Goal: Navigation & Orientation: Find specific page/section

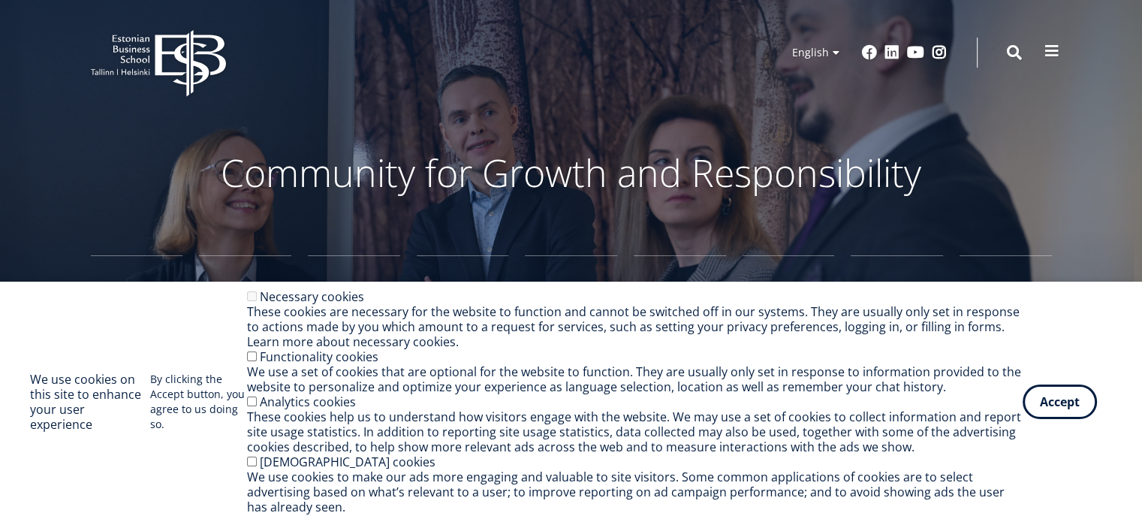
click at [1055, 57] on span at bounding box center [1051, 51] width 15 height 15
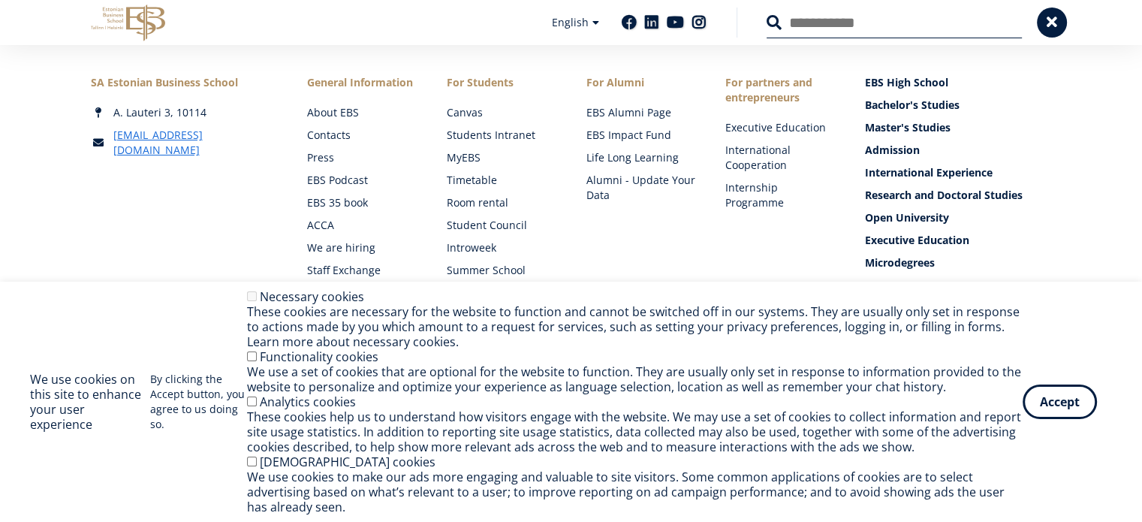
click at [706, 339] on div "These cookies are necessary for the website to function and cannot be switched …" at bounding box center [634, 326] width 775 height 45
click at [1053, 403] on button "Accept" at bounding box center [1059, 398] width 74 height 35
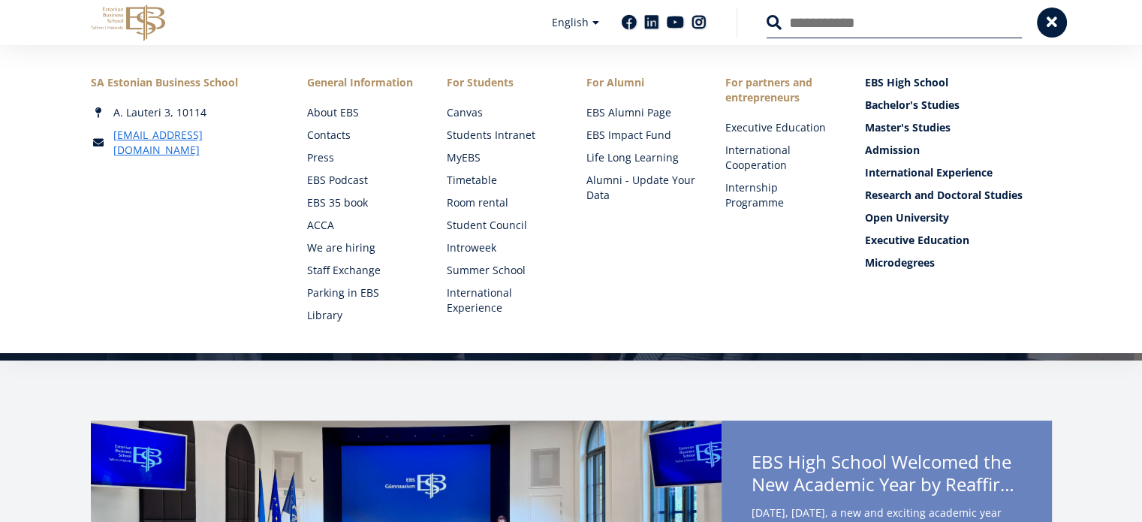
click at [1048, 18] on span at bounding box center [1051, 21] width 15 height 15
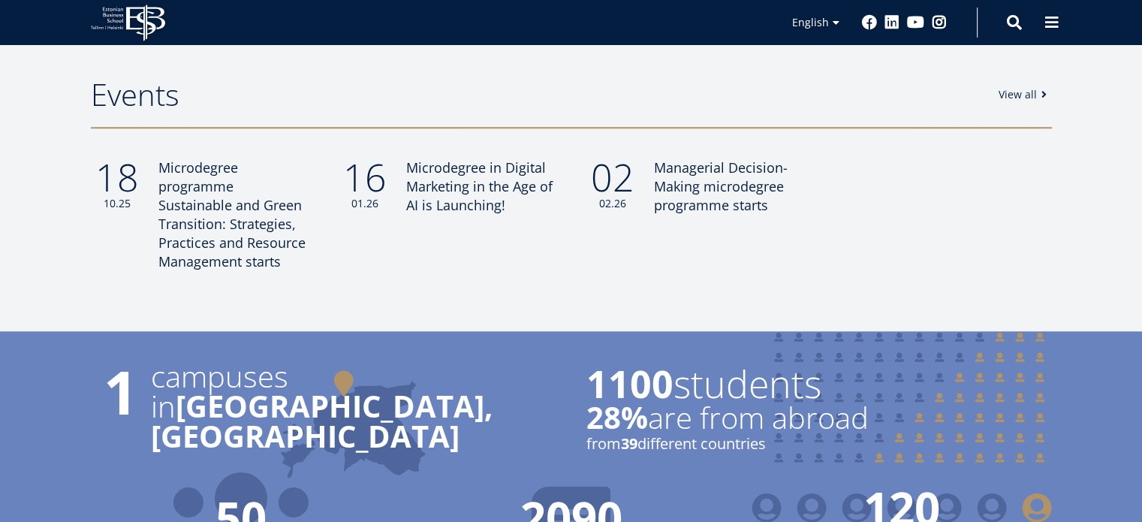
scroll to position [1351, 0]
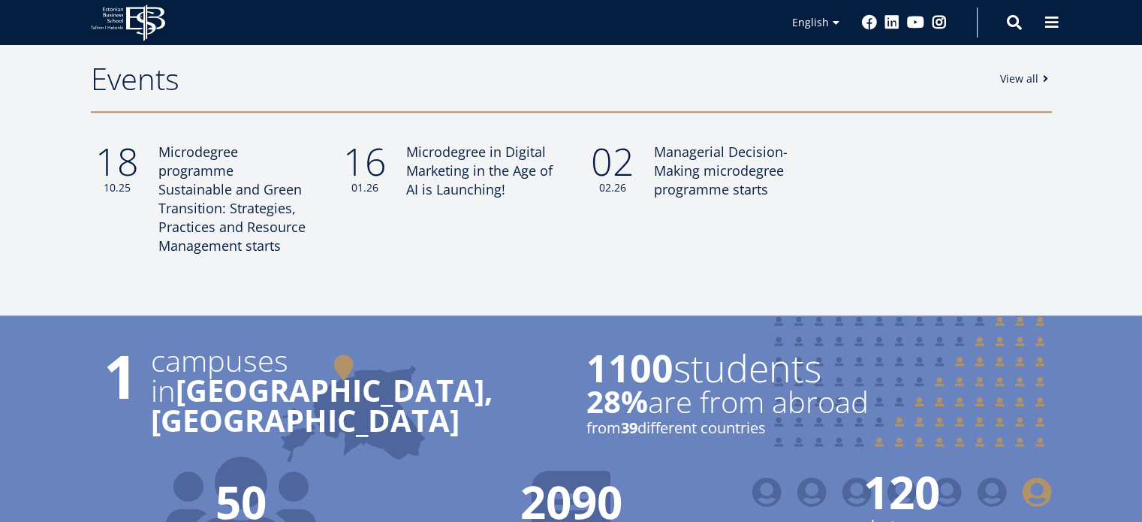
click at [1032, 71] on link "View all" at bounding box center [1026, 78] width 53 height 15
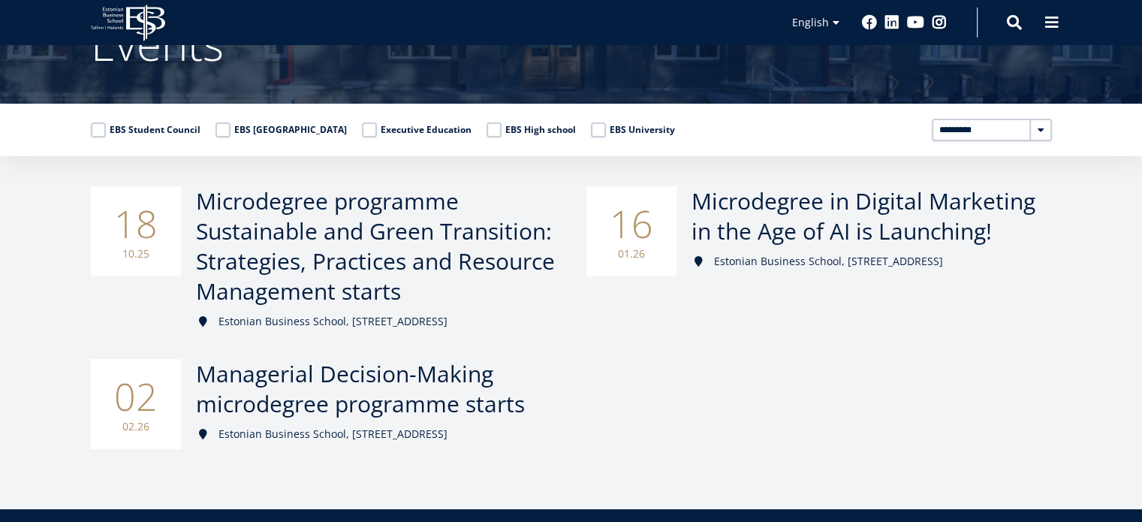
scroll to position [225, 0]
